Goal: Information Seeking & Learning: Learn about a topic

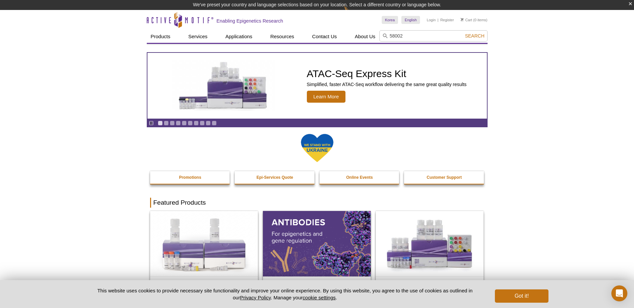
type input "58002"
click at [463, 33] on button "Search" at bounding box center [474, 36] width 23 height 6
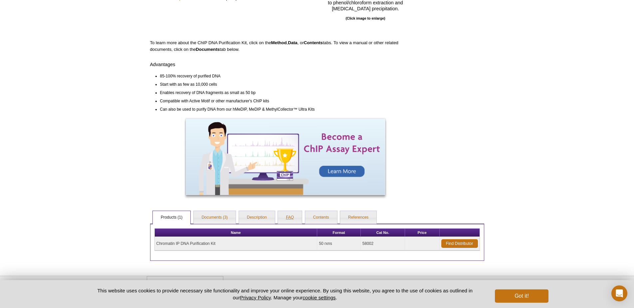
scroll to position [165, 0]
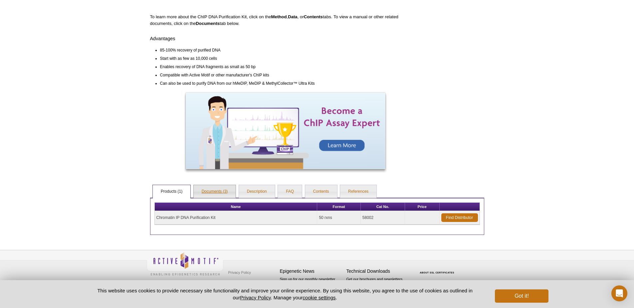
click at [215, 191] on link "Documents (3)" at bounding box center [215, 191] width 42 height 13
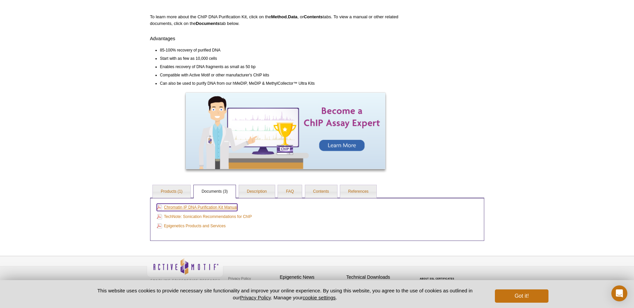
click at [224, 205] on link "Chromatin IP DNA Purification Kit Manual" at bounding box center [197, 207] width 81 height 7
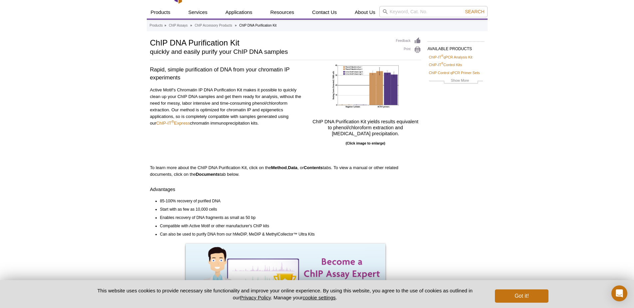
scroll to position [0, 0]
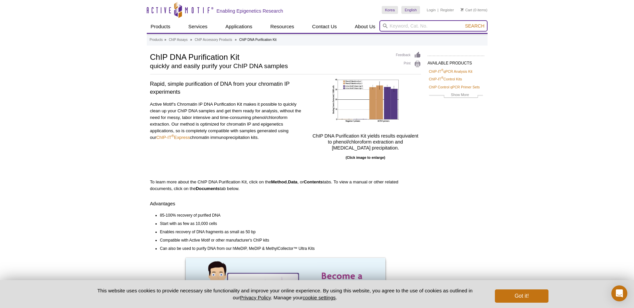
drag, startPoint x: 397, startPoint y: 25, endPoint x: 409, endPoint y: 29, distance: 13.0
click at [397, 25] on input "search" at bounding box center [433, 25] width 108 height 11
type input "105420"
click at [463, 23] on button "Search" at bounding box center [474, 26] width 23 height 6
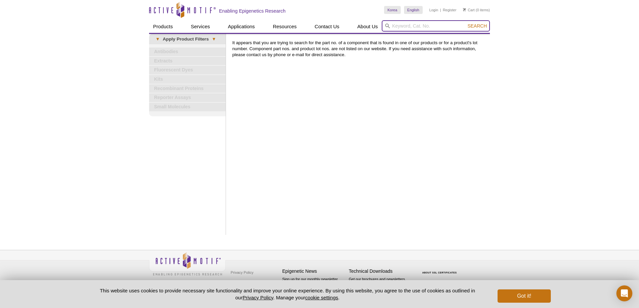
click at [430, 24] on input "search" at bounding box center [436, 25] width 108 height 11
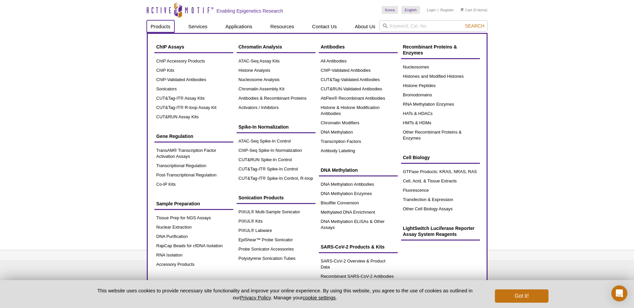
click at [168, 27] on link "Products" at bounding box center [161, 26] width 28 height 13
click at [170, 72] on link "ChIP Kits" at bounding box center [193, 70] width 79 height 9
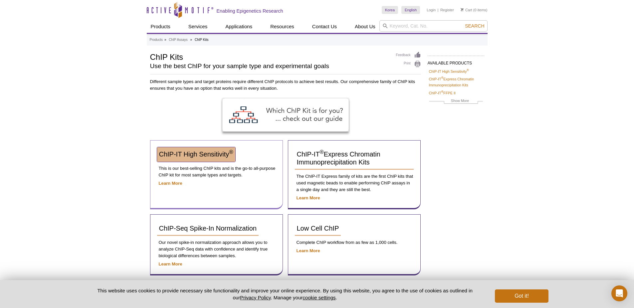
click at [195, 150] on link "ChIP-IT High Sensitivity ®" at bounding box center [196, 154] width 78 height 15
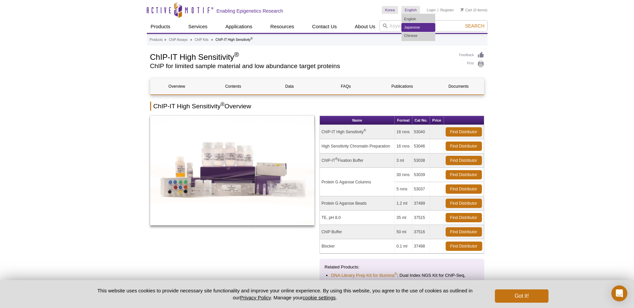
click at [407, 26] on link "Japanese" at bounding box center [418, 27] width 33 height 8
click at [392, 26] on input "search" at bounding box center [433, 25] width 108 height 11
click at [463, 23] on button "Search" at bounding box center [474, 26] width 23 height 6
click at [455, 37] on li "58002 – Chromatin IP DNA Purification Kit" at bounding box center [422, 36] width 84 height 9
type input "58002 – Chromatin IP DNA Purification Kit"
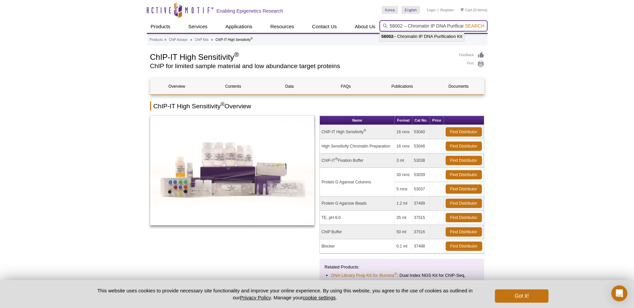
scroll to position [0, 14]
click at [476, 27] on span "Search" at bounding box center [474, 25] width 19 height 5
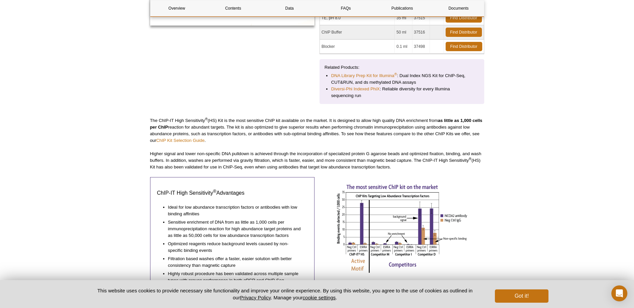
scroll to position [132, 0]
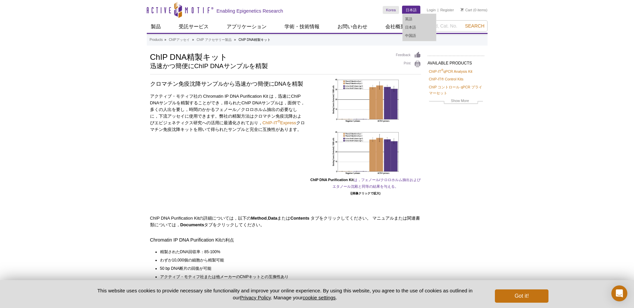
click at [409, 11] on link "日本語" at bounding box center [411, 10] width 18 height 8
click at [417, 17] on link "英語" at bounding box center [419, 19] width 33 height 8
drag, startPoint x: 445, startPoint y: 23, endPoint x: 448, endPoint y: 24, distance: 3.4
click at [445, 23] on input "search" at bounding box center [448, 25] width 78 height 11
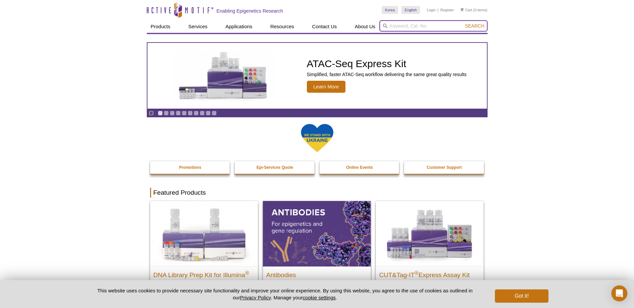
click at [416, 26] on input "search" at bounding box center [433, 25] width 108 height 11
click at [463, 23] on button "Search" at bounding box center [474, 26] width 23 height 6
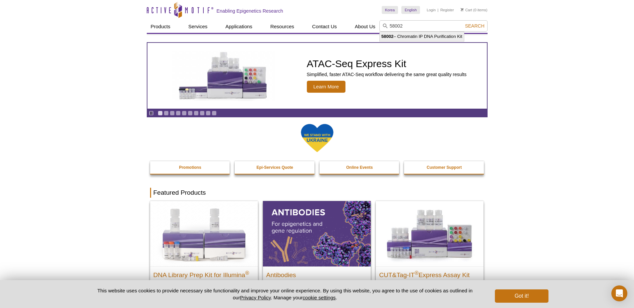
click at [423, 37] on li "58002 – Chromatin IP DNA Purification Kit" at bounding box center [422, 36] width 84 height 9
type input "58002 – Chromatin IP DNA Purification Kit"
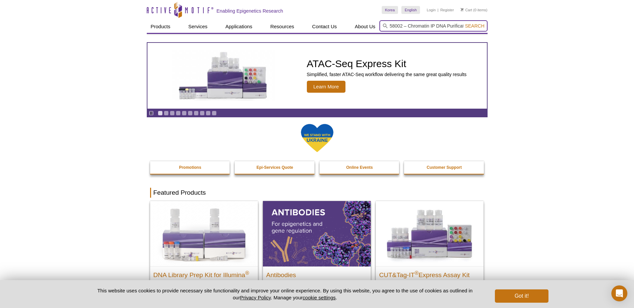
scroll to position [0, 14]
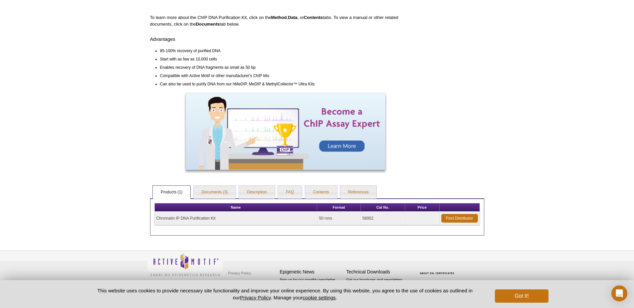
scroll to position [165, 0]
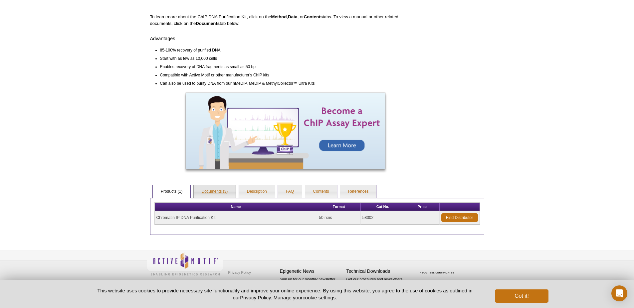
click at [224, 189] on link "Documents (3)" at bounding box center [215, 191] width 42 height 13
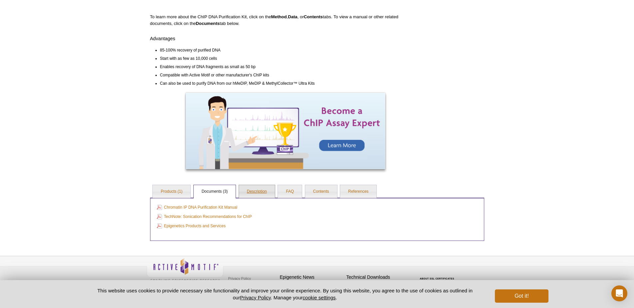
click at [253, 192] on link "Description" at bounding box center [257, 191] width 36 height 13
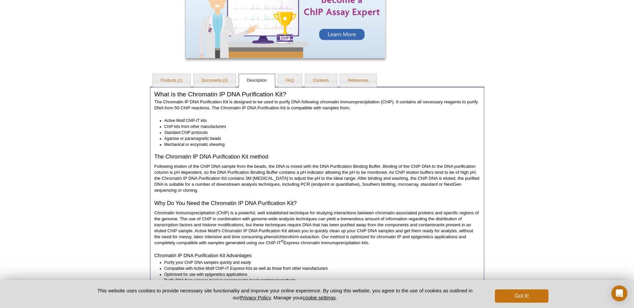
scroll to position [214, 0]
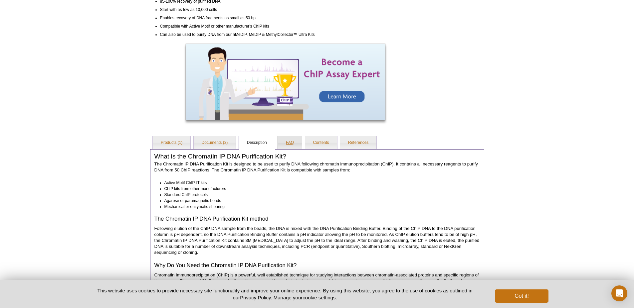
click at [294, 144] on link "FAQ" at bounding box center [290, 142] width 24 height 13
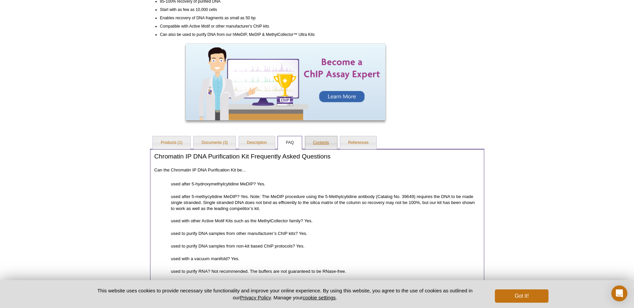
click at [321, 145] on link "Contents" at bounding box center [321, 142] width 32 height 13
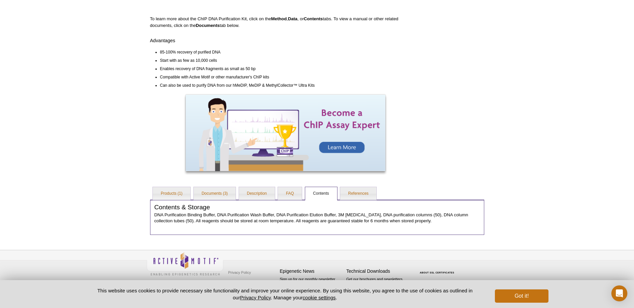
scroll to position [163, 0]
click at [362, 195] on link "References" at bounding box center [358, 193] width 36 height 13
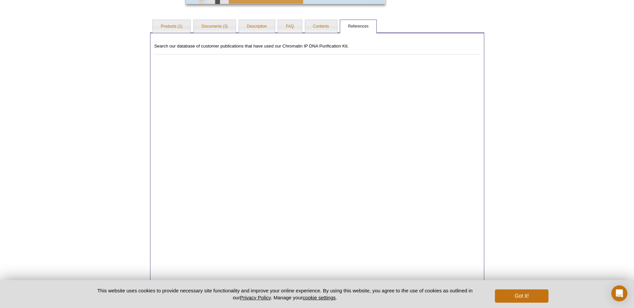
scroll to position [247, 0]
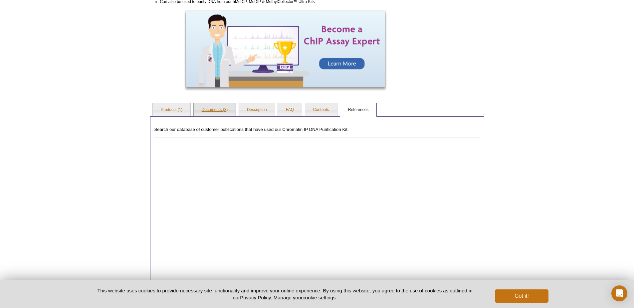
click at [221, 113] on link "Documents (3)" at bounding box center [215, 109] width 42 height 13
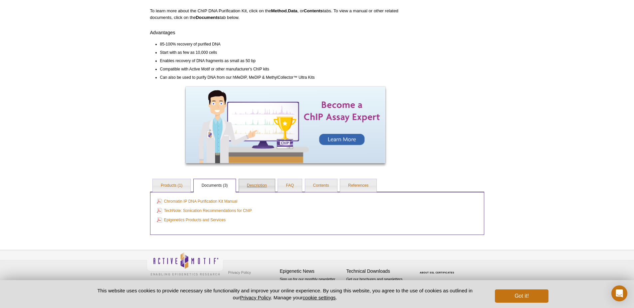
click at [257, 184] on link "Description" at bounding box center [257, 185] width 36 height 13
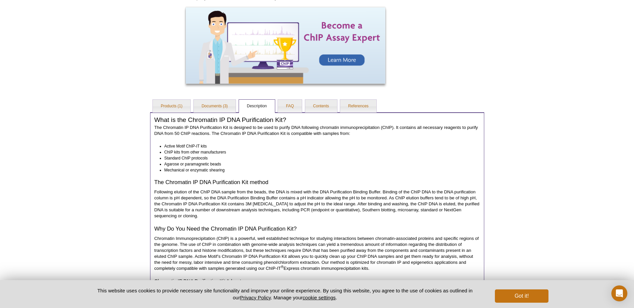
scroll to position [148, 0]
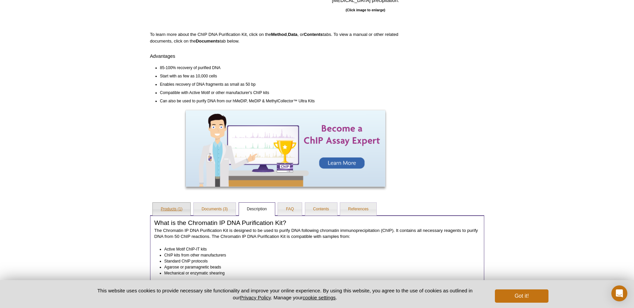
click at [188, 212] on link "Products (1)" at bounding box center [172, 209] width 38 height 13
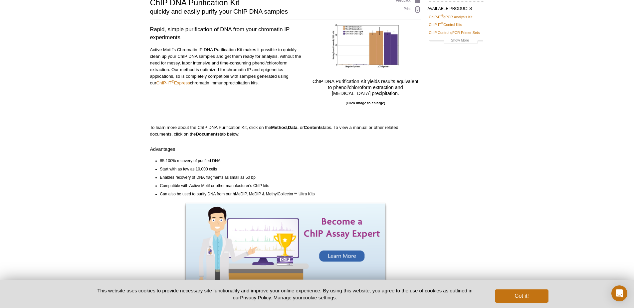
scroll to position [0, 0]
